Goal: Information Seeking & Learning: Find contact information

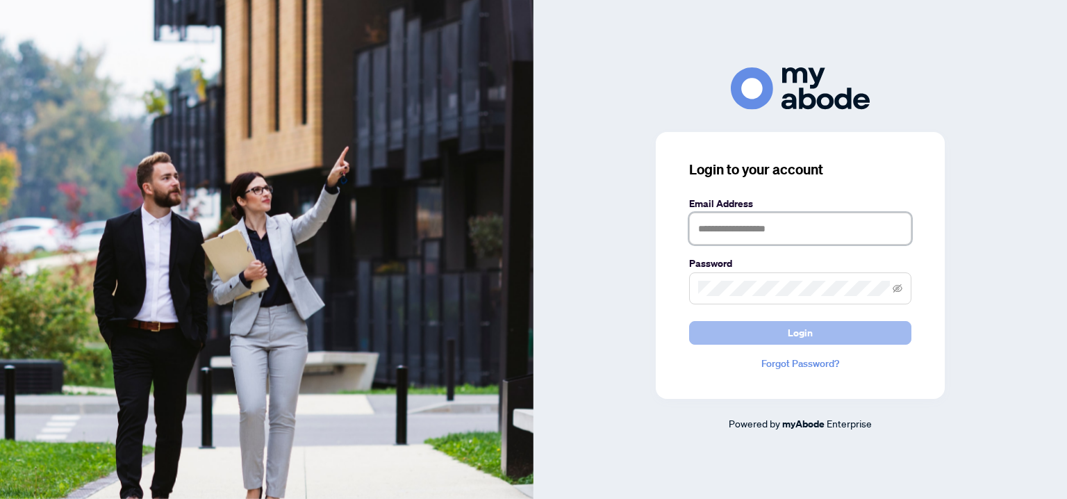
type input "**********"
click at [772, 323] on button "Login" at bounding box center [800, 333] width 222 height 24
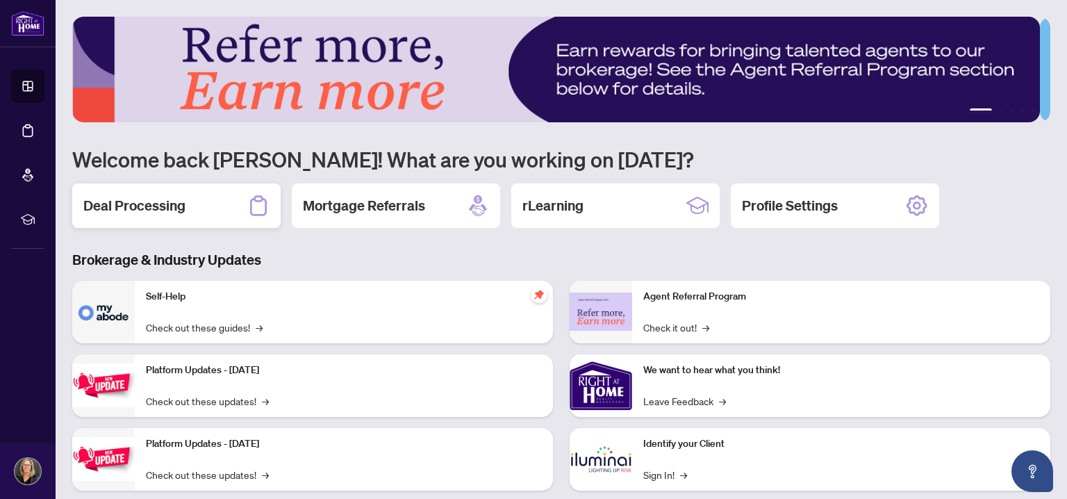
click at [159, 204] on h2 "Deal Processing" at bounding box center [134, 205] width 102 height 19
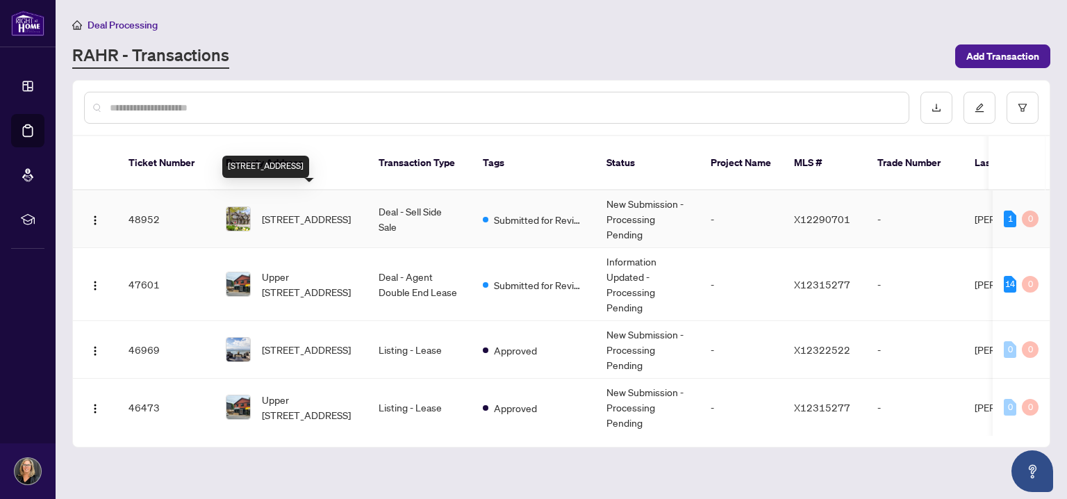
click at [308, 211] on span "[STREET_ADDRESS]" at bounding box center [306, 218] width 89 height 15
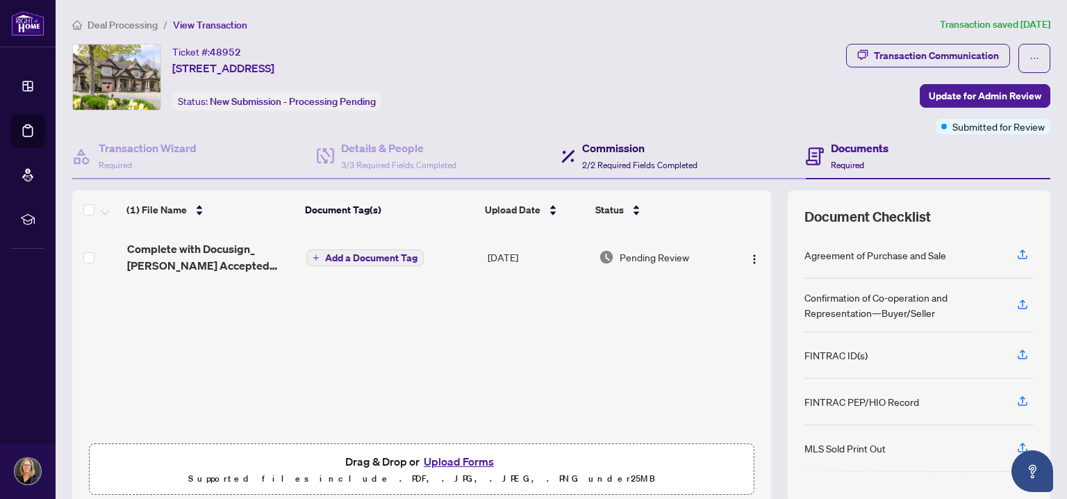
click at [616, 151] on h4 "Commission" at bounding box center [639, 148] width 115 height 17
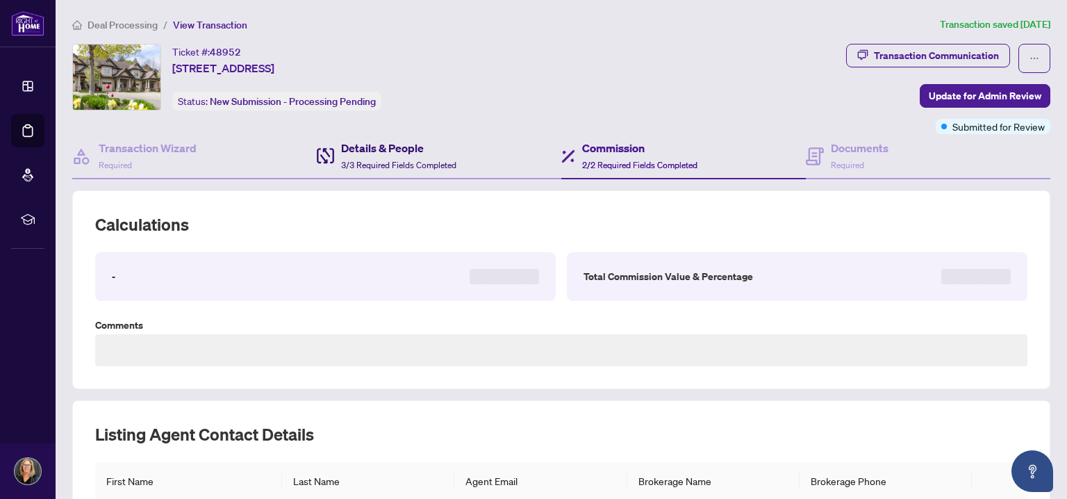
click at [372, 155] on div "Details & People 3/3 Required Fields Completed" at bounding box center [398, 156] width 115 height 33
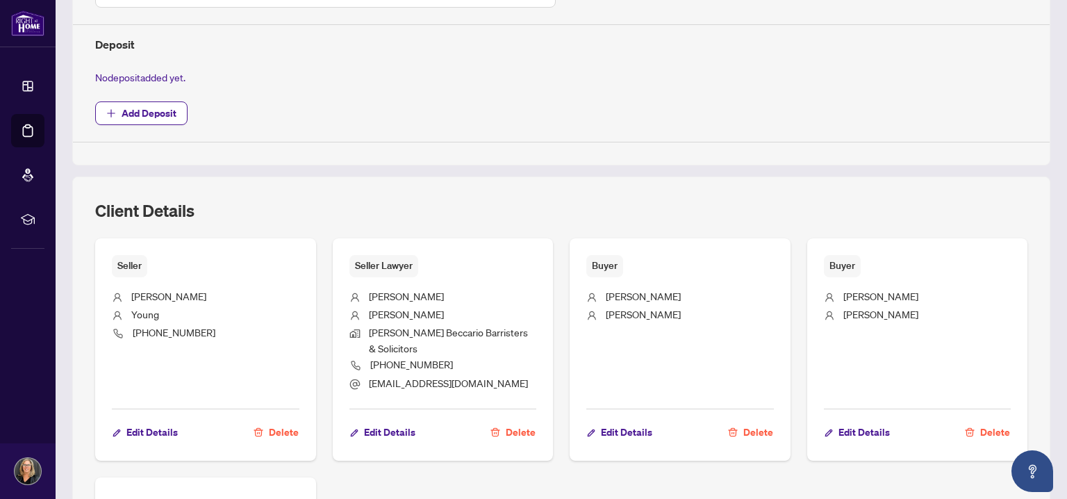
scroll to position [695, 0]
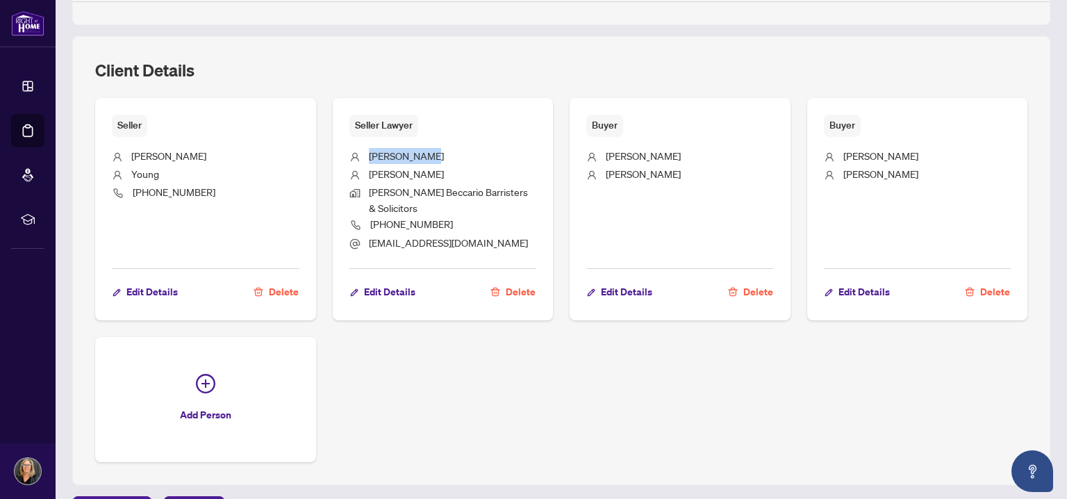
drag, startPoint x: 367, startPoint y: 151, endPoint x: 424, endPoint y: 153, distance: 57.0
click at [424, 153] on li "[PERSON_NAME]" at bounding box center [443, 157] width 188 height 18
copy span "[PERSON_NAME]"
drag, startPoint x: 365, startPoint y: 188, endPoint x: 523, endPoint y: 191, distance: 157.7
click at [523, 191] on li "[PERSON_NAME] Beccario Barristers & Solicitors" at bounding box center [443, 200] width 188 height 33
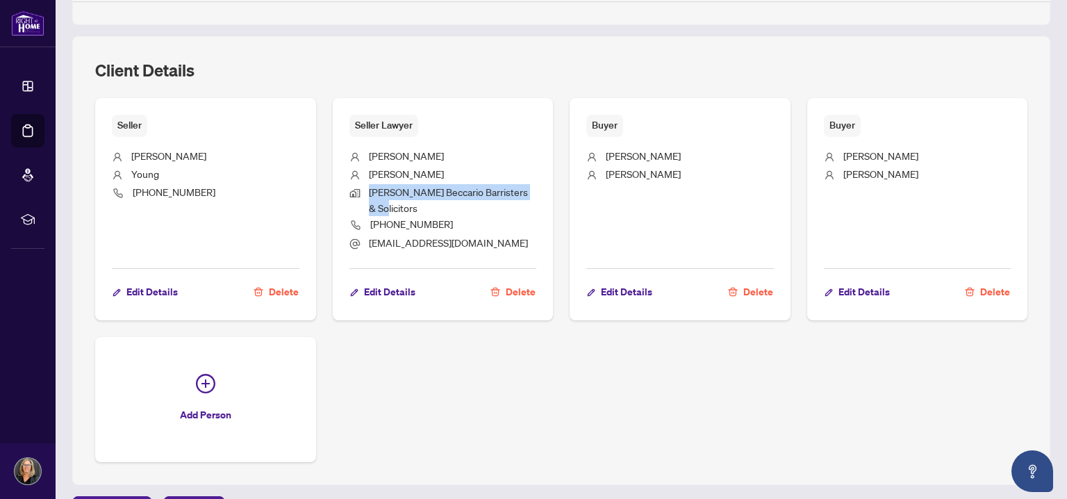
copy span "[PERSON_NAME] Beccario Barristers & Solicitors"
drag, startPoint x: 438, startPoint y: 202, endPoint x: 368, endPoint y: 208, distance: 69.7
click at [368, 216] on li "[PHONE_NUMBER]" at bounding box center [443, 225] width 188 height 19
copy span "[PHONE_NUMBER]"
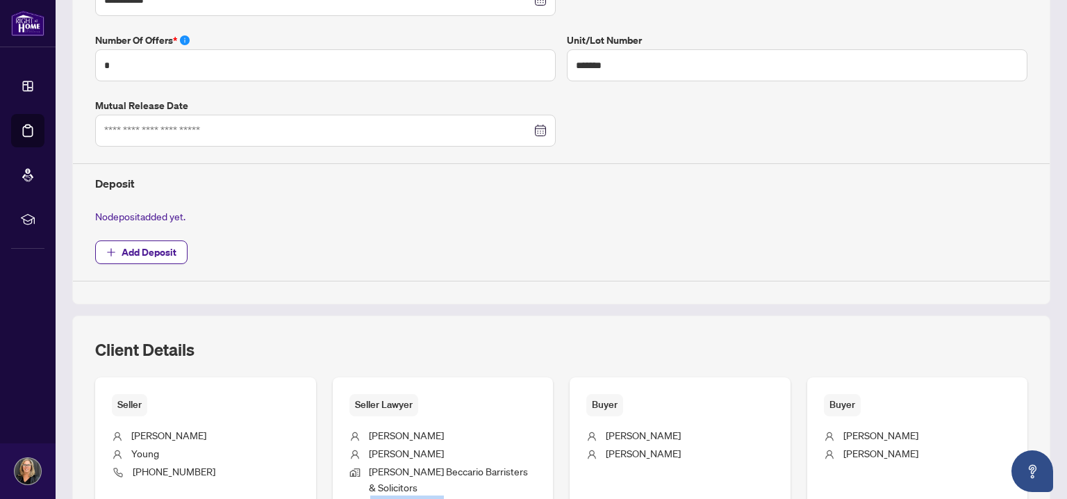
scroll to position [414, 0]
drag, startPoint x: 601, startPoint y: 431, endPoint x: 662, endPoint y: 430, distance: 61.1
click at [662, 430] on li "[PERSON_NAME]" at bounding box center [680, 438] width 188 height 18
copy span "[PERSON_NAME]"
